Goal: Task Accomplishment & Management: Manage account settings

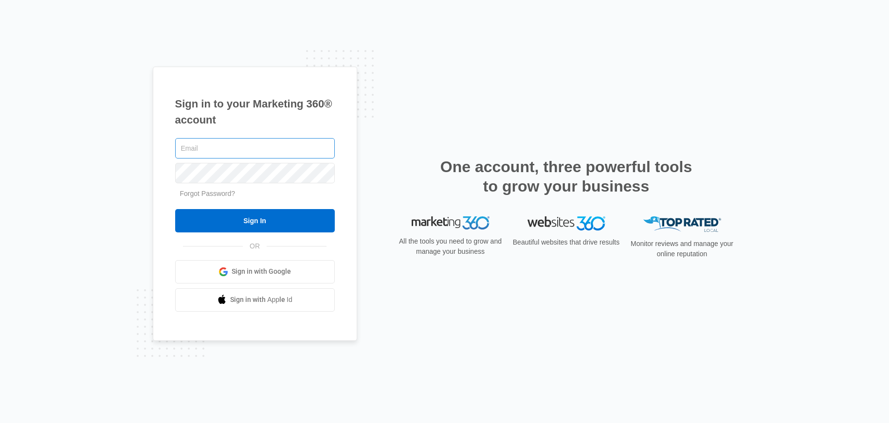
click at [208, 147] on input "text" at bounding box center [255, 148] width 160 height 20
type input "[EMAIL_ADDRESS][DOMAIN_NAME]"
click at [175, 209] on input "Sign In" at bounding box center [255, 220] width 160 height 23
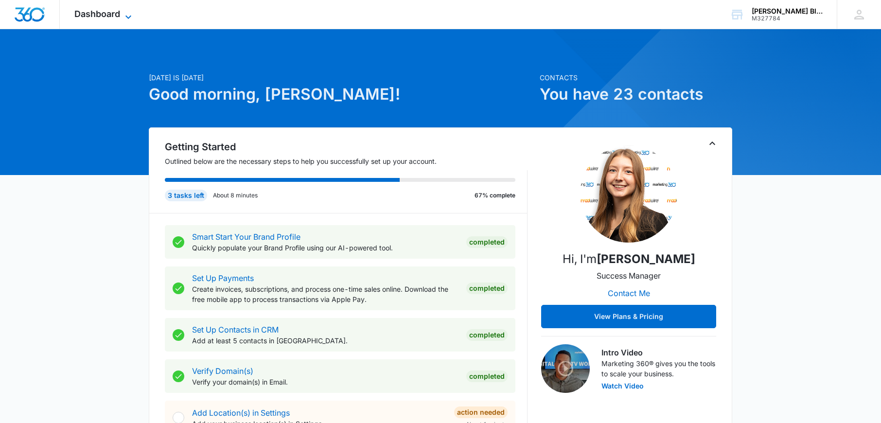
click at [119, 15] on span "Dashboard" at bounding box center [97, 14] width 46 height 10
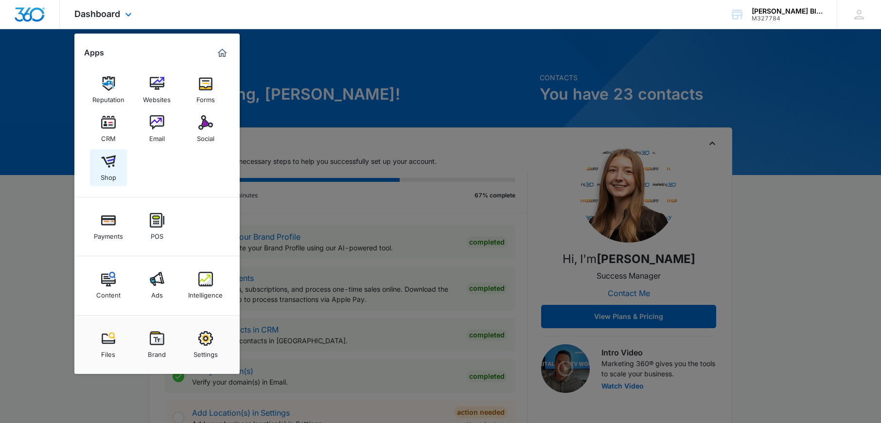
click at [107, 165] on img at bounding box center [108, 161] width 15 height 15
